Goal: Use online tool/utility: Utilize a website feature to perform a specific function

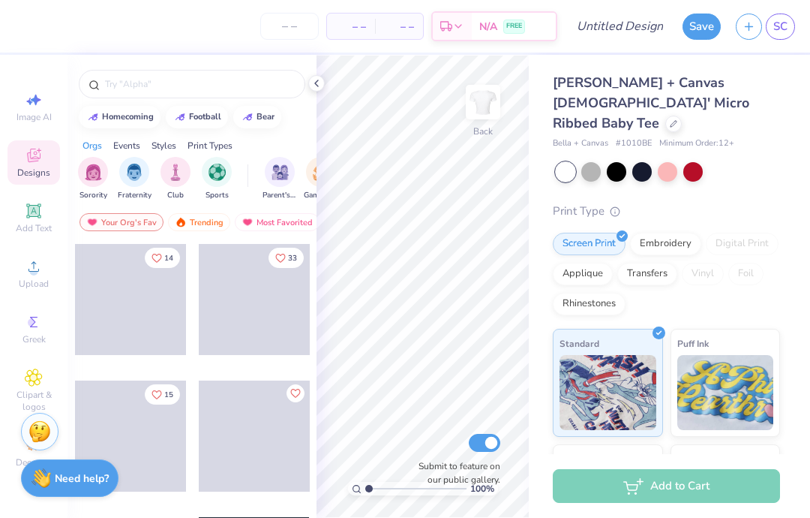
click at [32, 271] on icon at bounding box center [34, 266] width 18 height 18
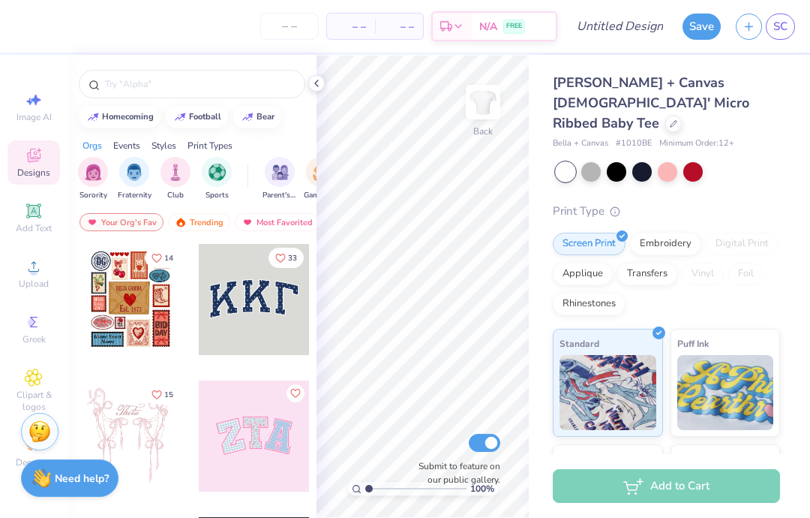
click at [49, 122] on span "Image AI" at bounding box center [34, 117] width 35 height 12
select select "4"
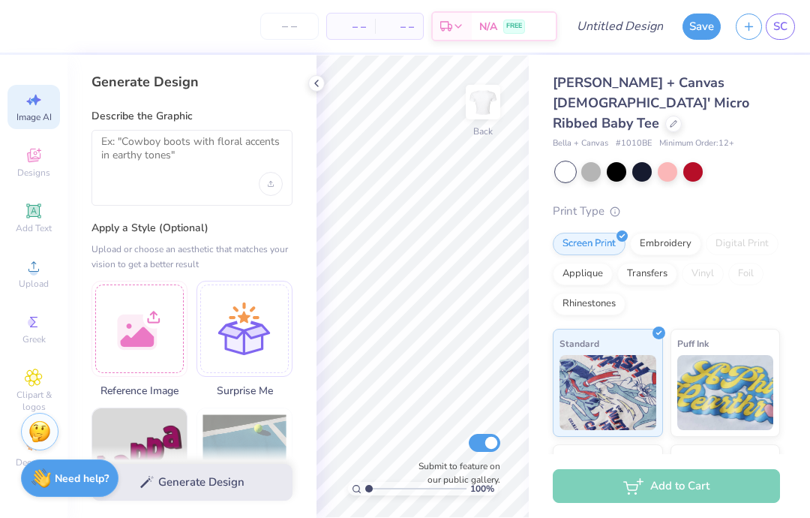
click at [158, 321] on div at bounding box center [140, 329] width 96 height 96
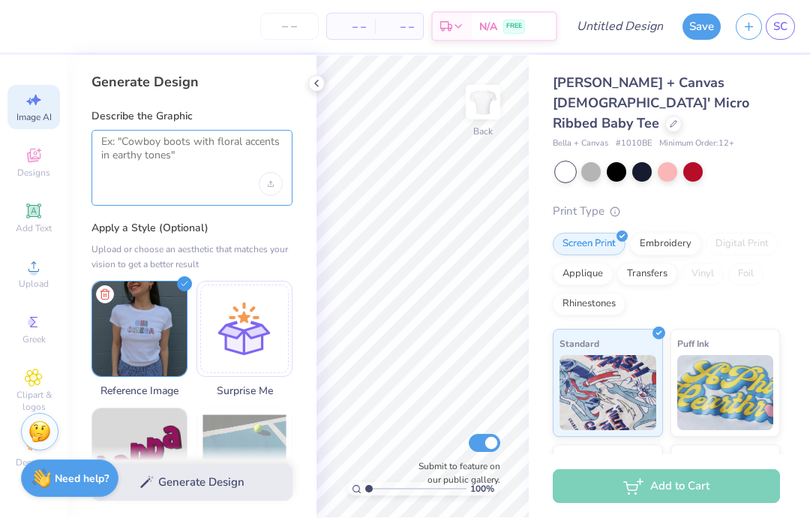
click at [127, 167] on textarea at bounding box center [192, 154] width 182 height 38
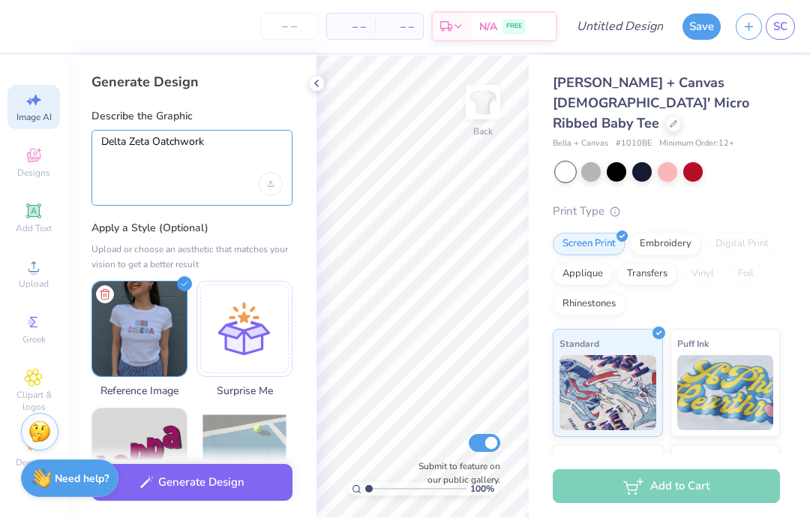
click at [184, 144] on textarea "Delta Zeta Oatchwork" at bounding box center [192, 154] width 182 height 38
click at [172, 145] on textarea "Delta Zeta Oatchwork" at bounding box center [192, 154] width 182 height 38
click at [199, 146] on textarea "Delta Zeta patchwork" at bounding box center [192, 154] width 182 height 38
type textarea "Delta Zeta patchwork appliqués"
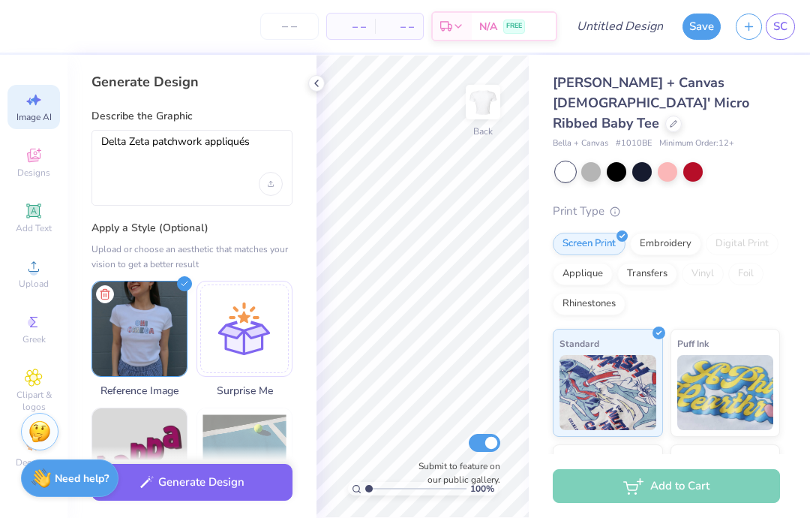
click at [170, 485] on button "Generate Design" at bounding box center [192, 482] width 201 height 37
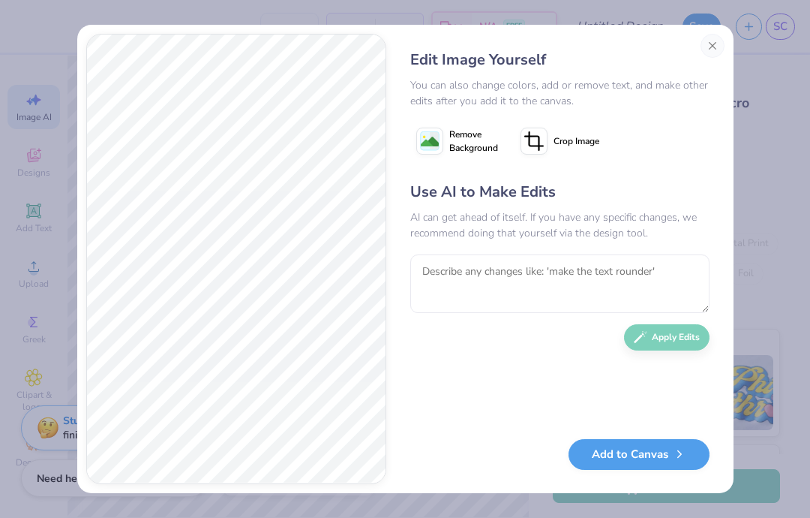
click at [668, 462] on button "Add to Canvas" at bounding box center [639, 454] width 141 height 31
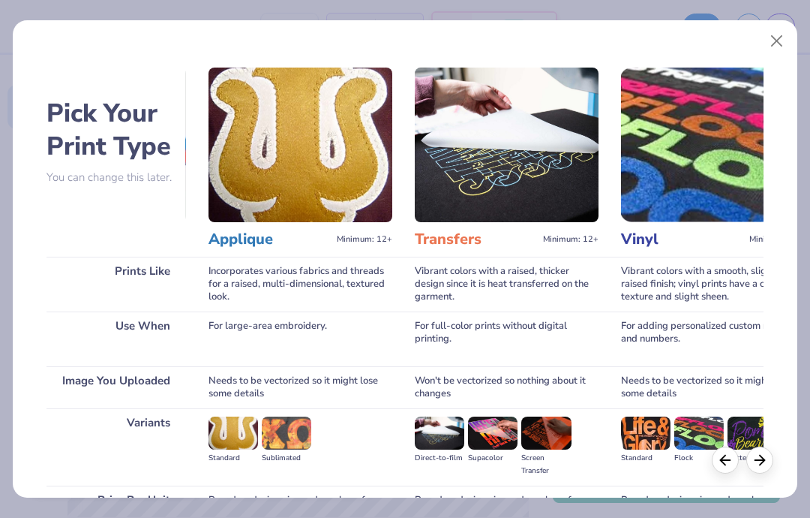
scroll to position [0, 618]
click at [233, 196] on img at bounding box center [301, 145] width 184 height 155
click at [254, 239] on h3 "Applique" at bounding box center [270, 240] width 122 height 20
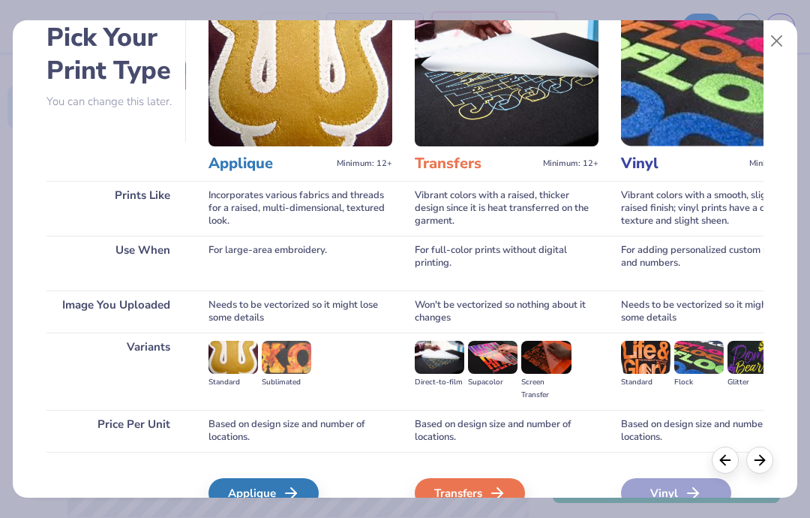
scroll to position [84, 0]
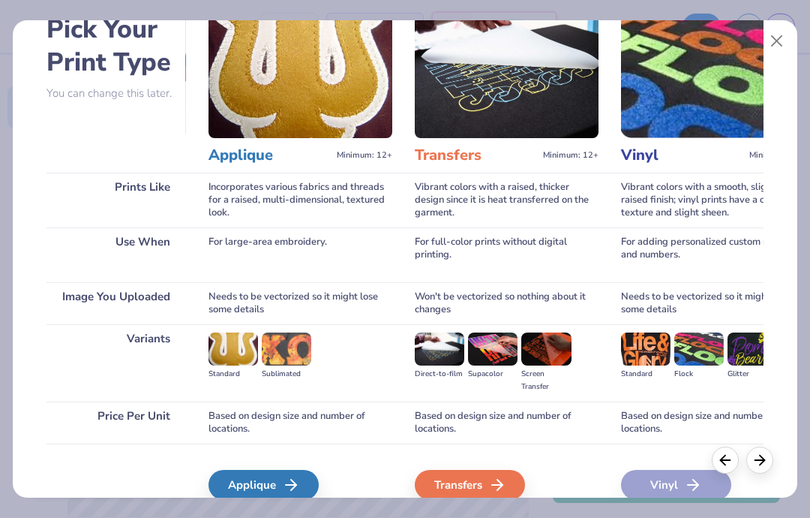
click at [258, 480] on div "Applique" at bounding box center [264, 485] width 110 height 30
click at [245, 496] on div "Applique" at bounding box center [264, 485] width 110 height 30
click at [242, 479] on div "Applique" at bounding box center [264, 485] width 110 height 30
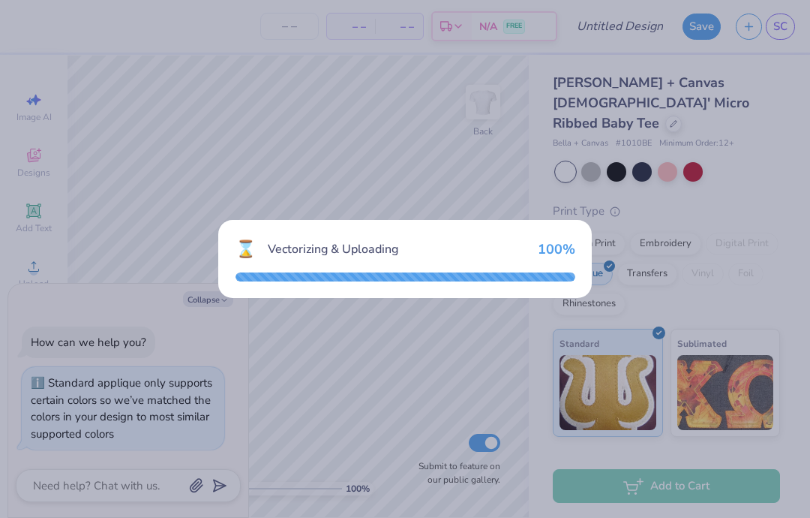
type textarea "x"
